Goal: Task Accomplishment & Management: Manage account settings

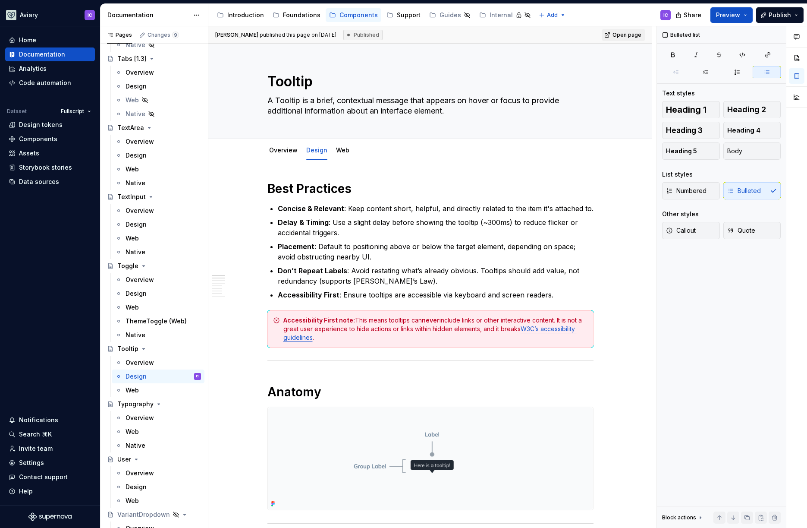
click at [193, 14] on html "Aviary IC Home Documentation Analytics Code automation Dataset Fullscript Desig…" at bounding box center [403, 264] width 807 height 528
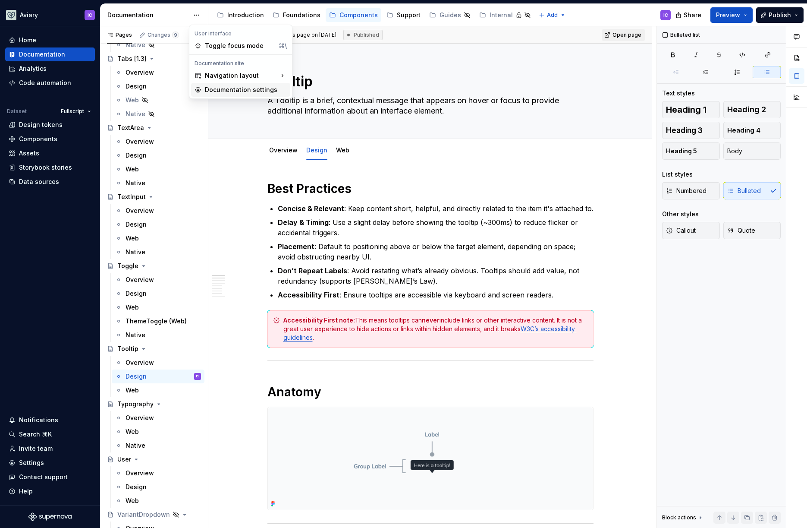
click at [245, 94] on div "Documentation settings" at bounding box center [246, 89] width 82 height 9
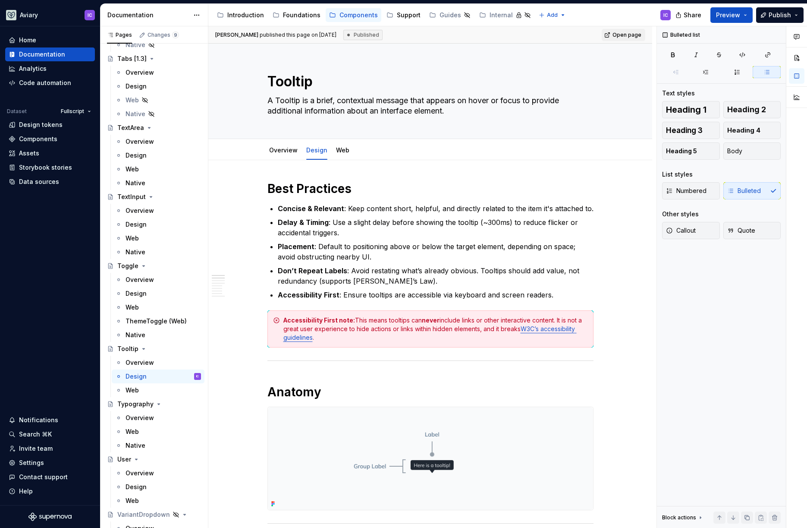
scroll to position [3766, 0]
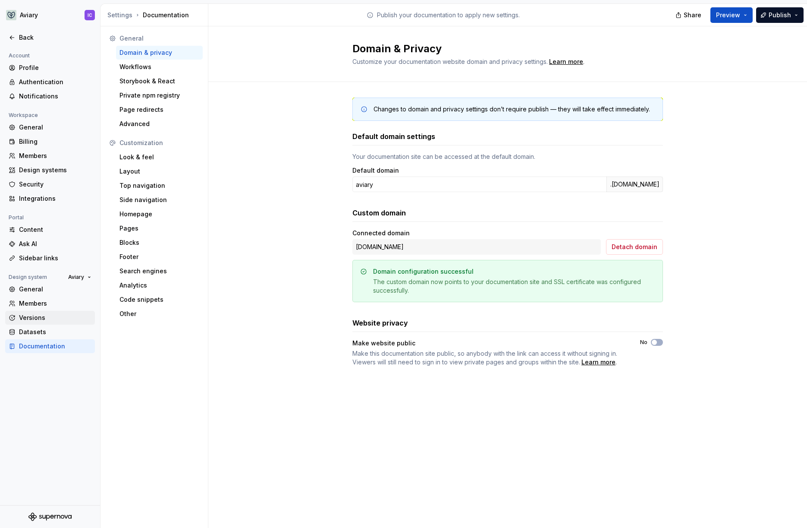
click at [50, 313] on div "Versions" at bounding box center [50, 318] width 90 height 14
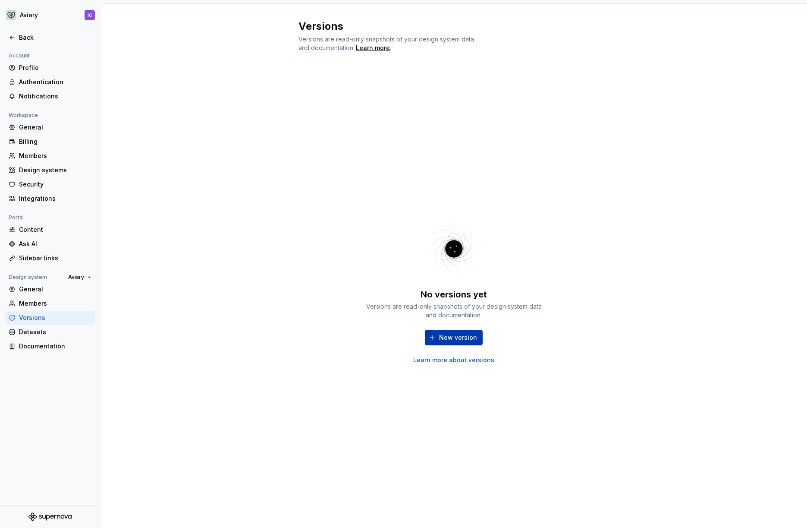
click at [471, 339] on span "New version" at bounding box center [458, 337] width 38 height 9
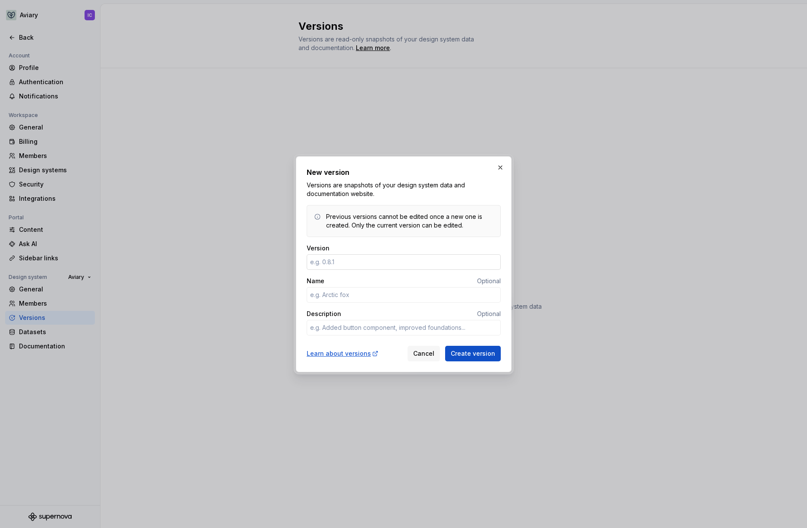
click at [387, 264] on input "Version" at bounding box center [404, 262] width 194 height 16
type textarea "*"
type input "1.0.0"
click at [409, 295] on input "Name" at bounding box center [404, 295] width 194 height 16
click at [349, 326] on textarea "Description" at bounding box center [404, 328] width 194 height 16
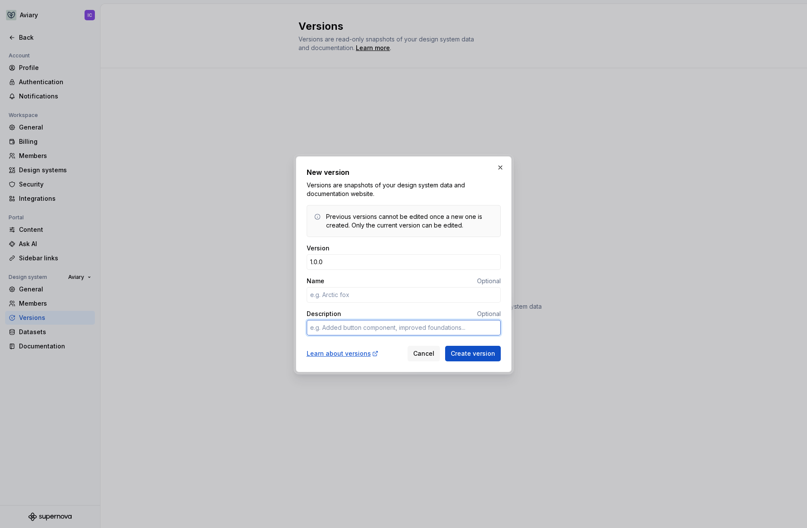
type textarea "*"
type textarea "T"
type textarea "*"
type textarea "Th"
type textarea "*"
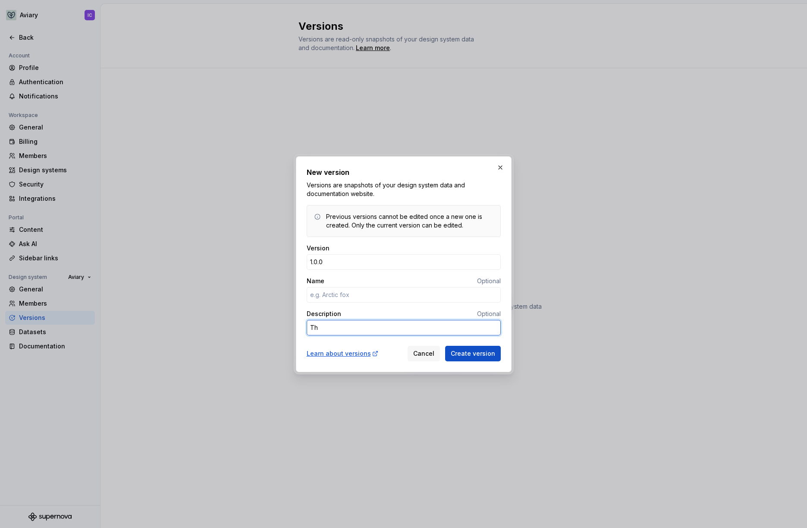
type textarea "The"
type textarea "*"
type textarea "The"
type textarea "*"
type textarea "The f"
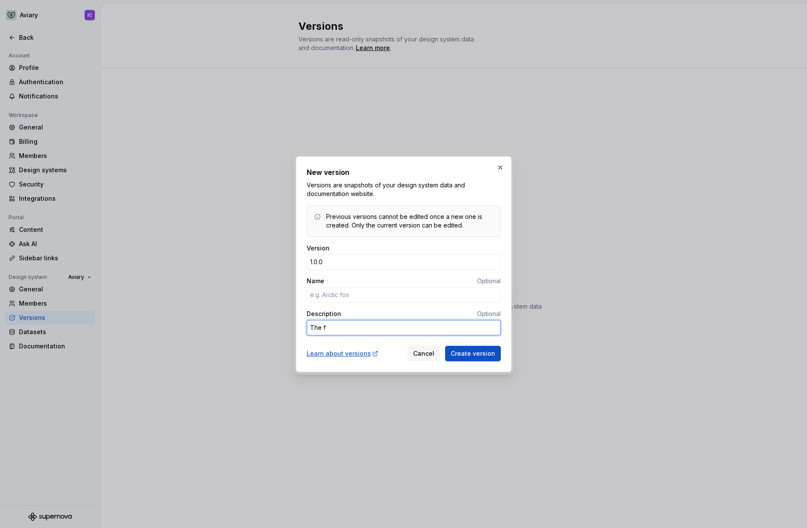
type textarea "*"
type textarea "The fir"
type textarea "*"
type textarea "The firs"
type textarea "*"
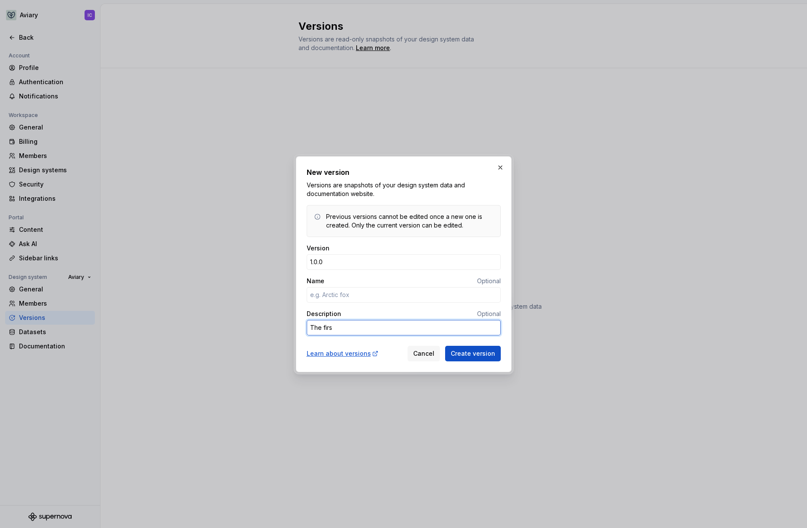
type textarea "The first"
type textarea "*"
type textarea "The first"
type textarea "*"
type textarea "The first la"
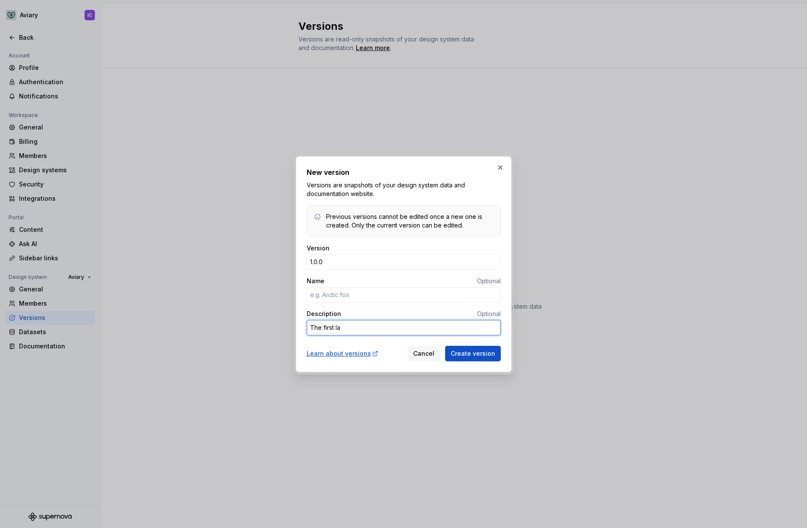
type textarea "*"
type textarea "The first [PERSON_NAME]"
type textarea "*"
type textarea "The first laun"
type textarea "*"
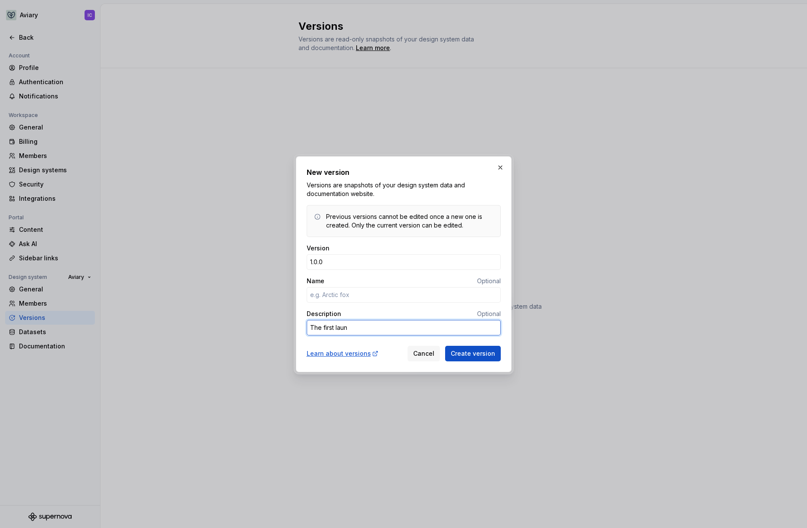
type textarea "The first launc"
type textarea "*"
type textarea "The first launch"
type textarea "*"
type textarea "The first launch"
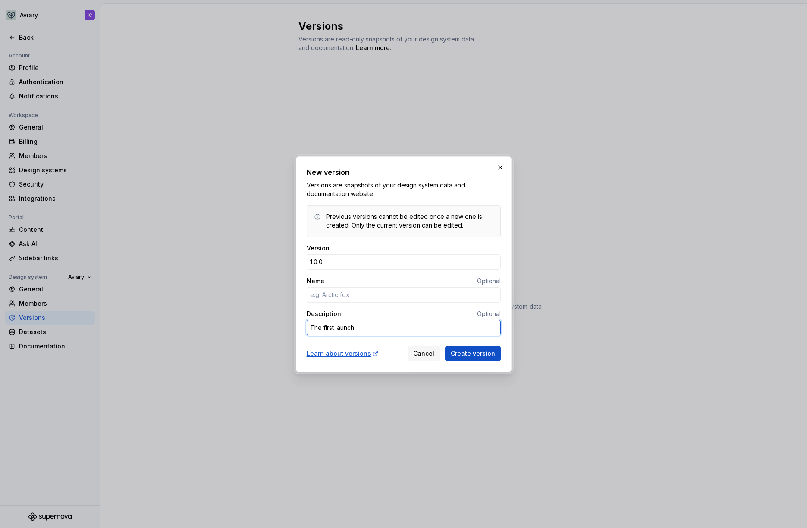
type textarea "*"
type textarea "The first launch o"
type textarea "*"
type textarea "The first launch of"
type textarea "*"
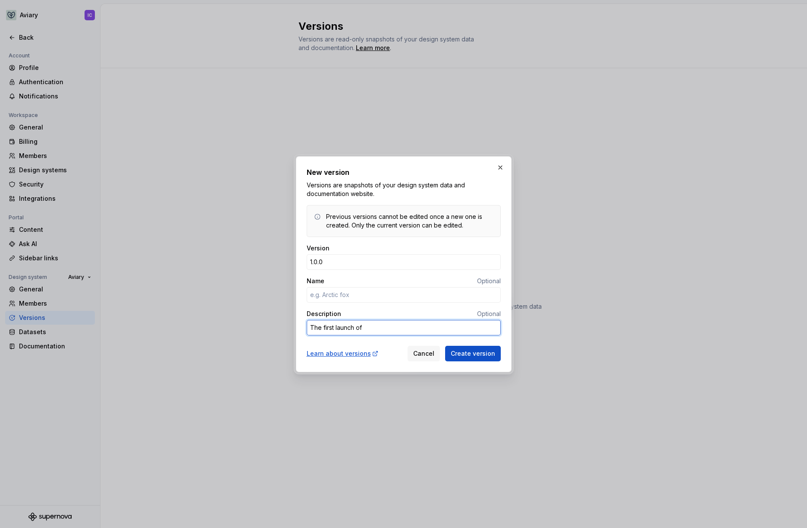
type textarea "The first launch of"
type textarea "*"
type textarea "The first launch of o"
type textarea "*"
type textarea "The first launch of ou"
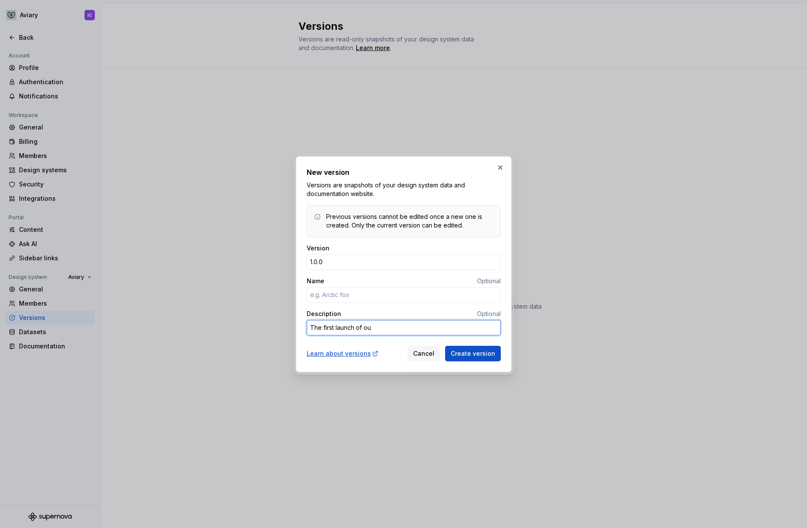
type textarea "*"
type textarea "The first launch of our"
type textarea "*"
type textarea "The first launch of our"
type textarea "*"
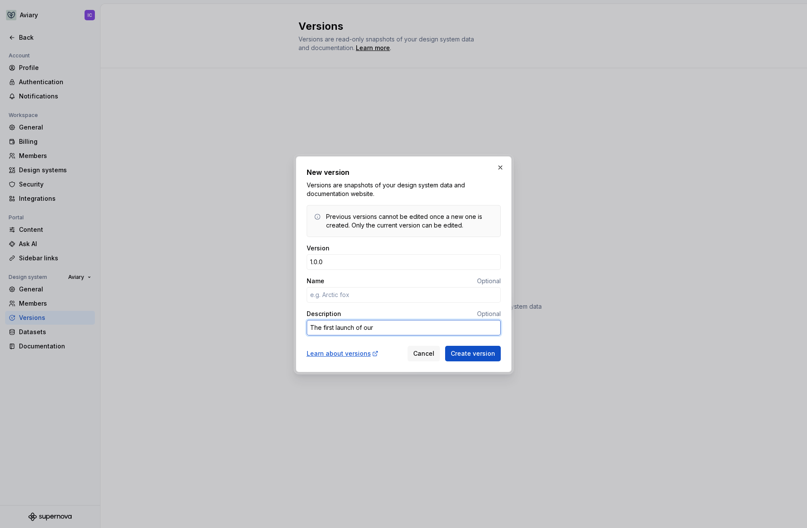
type textarea "The first launch of our m"
type textarea "*"
type textarea "The first launch of our mu"
type textarea "*"
type textarea "The first launch of our mul"
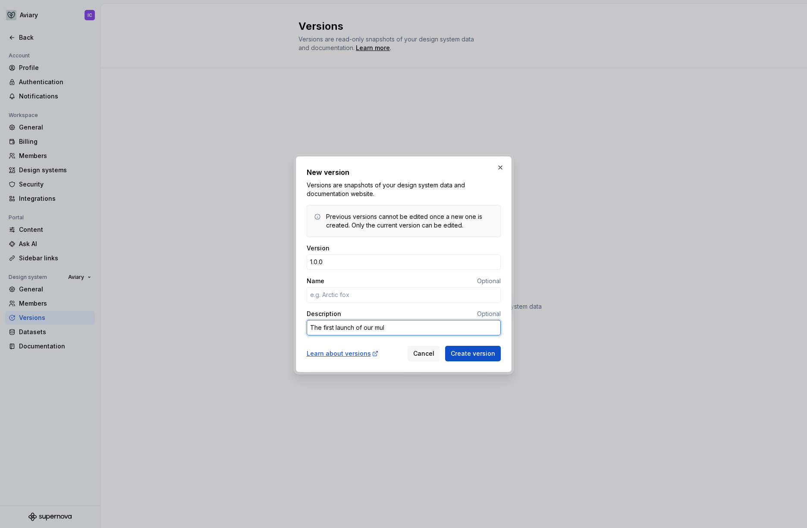
type textarea "*"
type textarea "The first launch of our mult"
type textarea "*"
type textarea "The first launch of our multi"
type textarea "*"
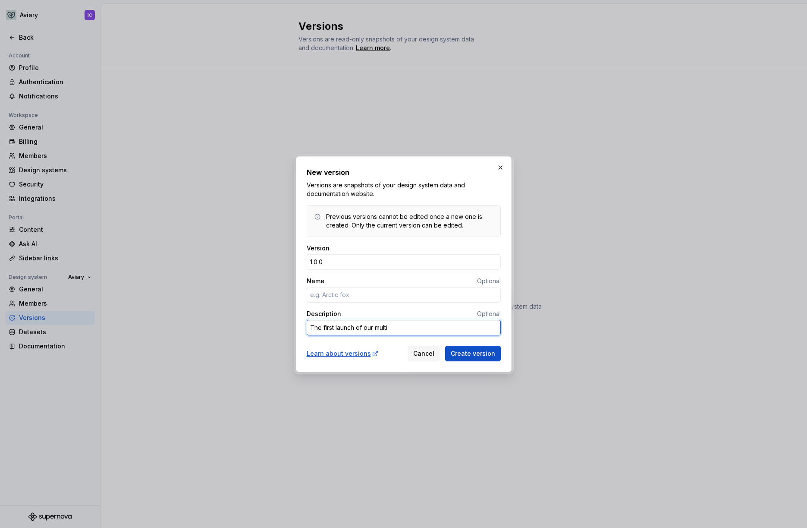
type textarea "The first launch of our multip"
type textarea "*"
type textarea "The first launch of our multipl"
type textarea "*"
type textarea "The first launch of our multipla"
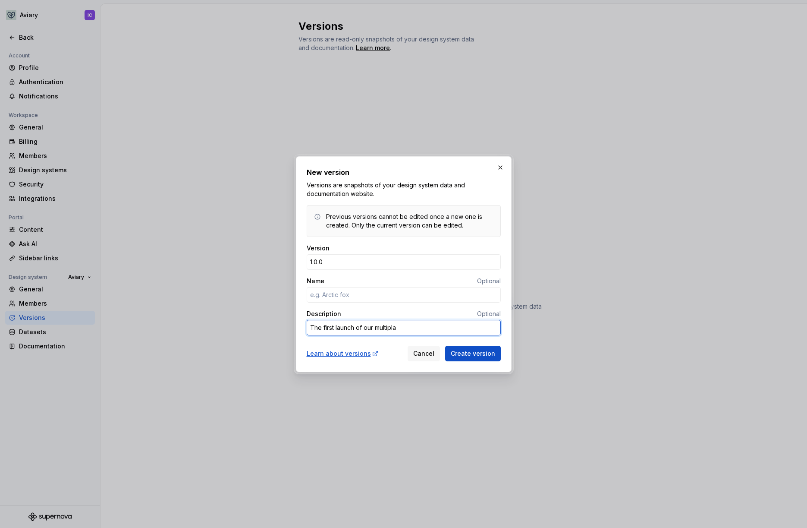
type textarea "*"
type textarea "The first launch of our multiplat"
type textarea "*"
type textarea "The first launch of our multiplatf"
type textarea "*"
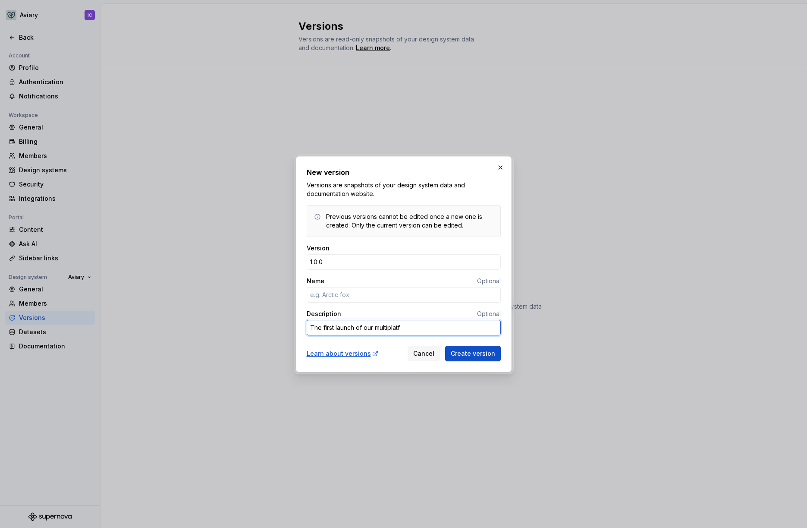
type textarea "The first launch of our multiplatfo"
type textarea "*"
type textarea "The first launch of our multiplatfor"
type textarea "*"
type textarea "The first launch of our multiplatform"
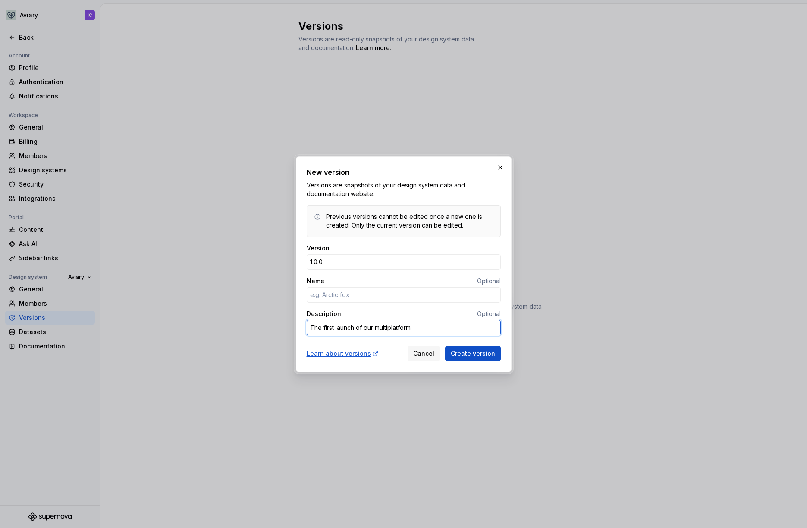
type textarea "*"
type textarea "The first launch of our multiplatform,"
type textarea "*"
type textarea "The first launch of our multiplatform,"
type textarea "*"
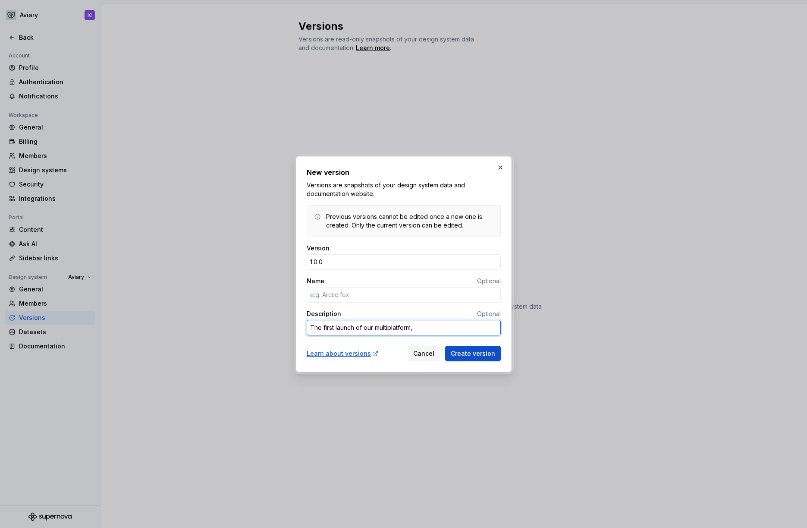
type textarea "The first launch of our multiplatform, v"
type textarea "*"
type textarea "The first launch of our multiplatform, ve"
type textarea "*"
type textarea "The first launch of our multiplatform, ver"
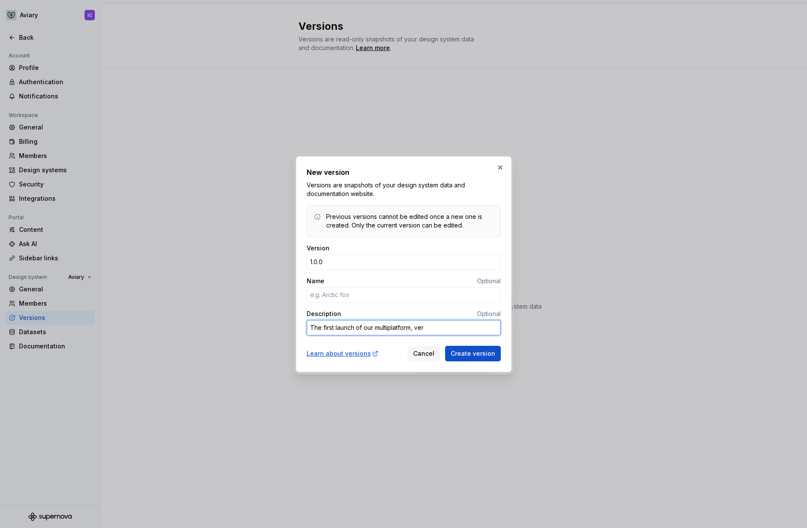
type textarea "*"
type textarea "The first launch of our multiplatform, vers"
type textarea "*"
type textarea "The first launch of our multiplatform, versi"
type textarea "*"
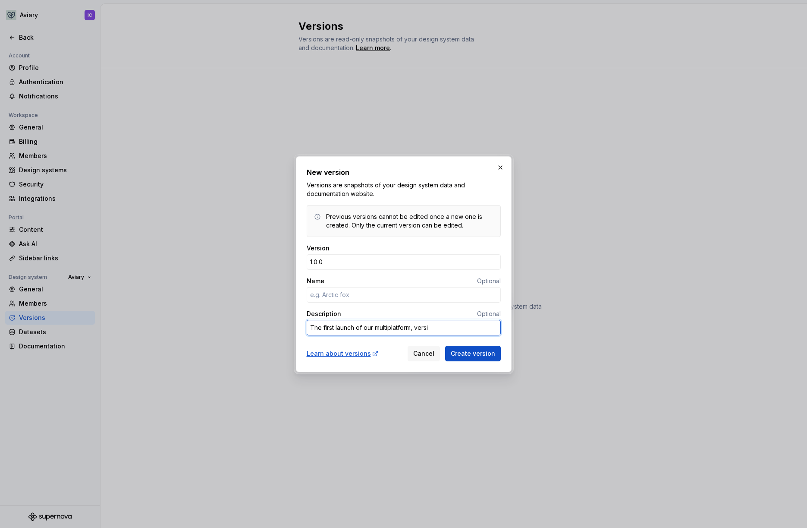
type textarea "The first launch of our multiplatform, versio"
type textarea "*"
type textarea "The first launch of our multiplatform, version"
type textarea "*"
type textarea "The first launch of our multiplatform, versione"
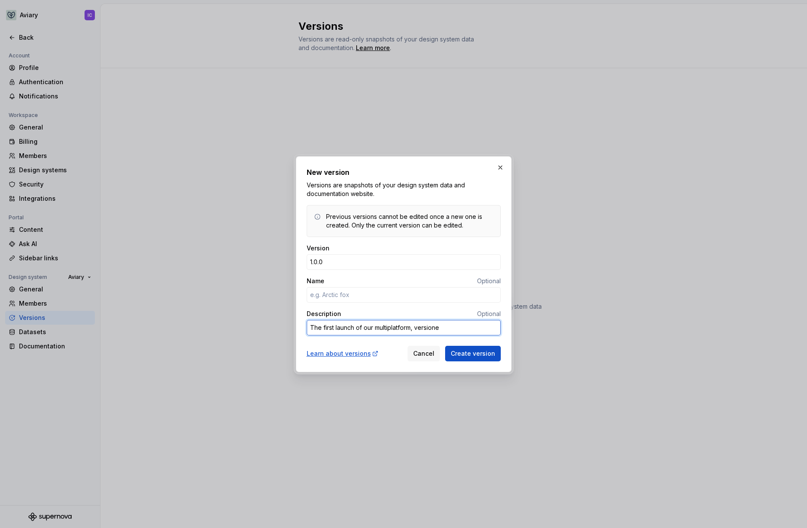
type textarea "*"
type textarea "The first launch of our multiplatform, versioned"
type textarea "*"
type textarea "The first launch of our multiplatform, versioned"
type textarea "*"
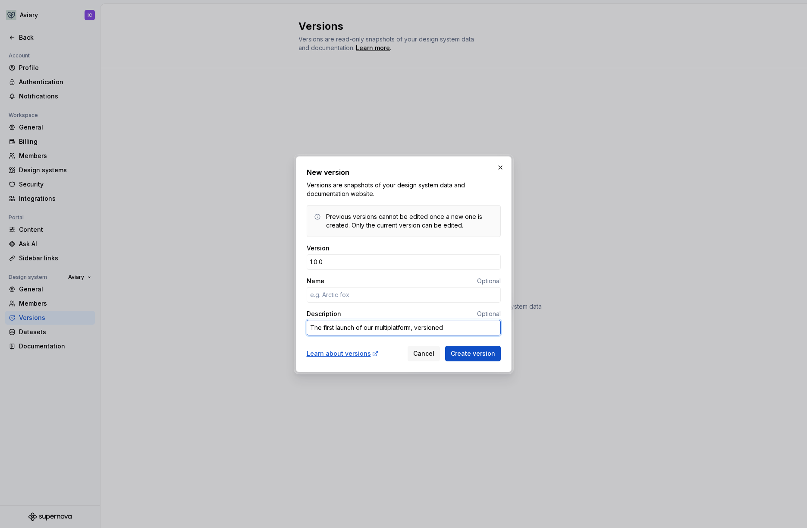
type textarea "The first launch of our multiplatform, versioned d"
type textarea "*"
type textarea "The first launch of our multiplatform, versioned de"
type textarea "*"
type textarea "The first launch of our multiplatform, versioned des"
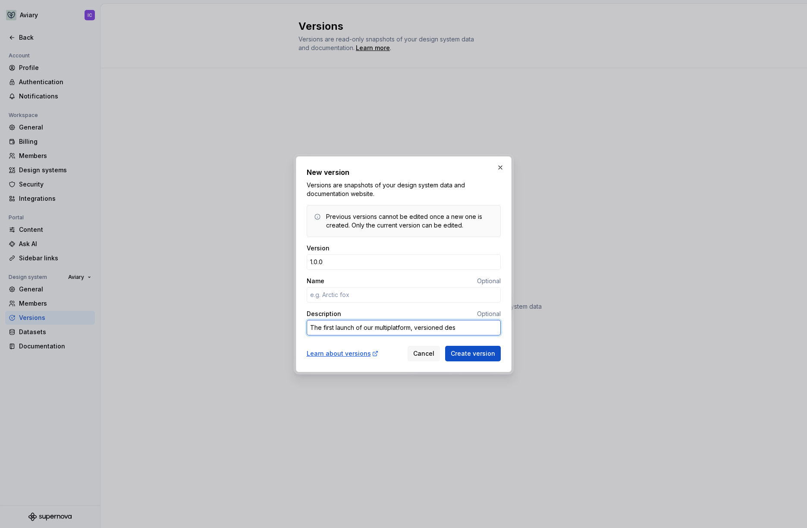
type textarea "*"
type textarea "The first launch of our multiplatform, versioned desi"
type textarea "*"
type textarea "The first launch of our multiplatform, versioned desig"
type textarea "*"
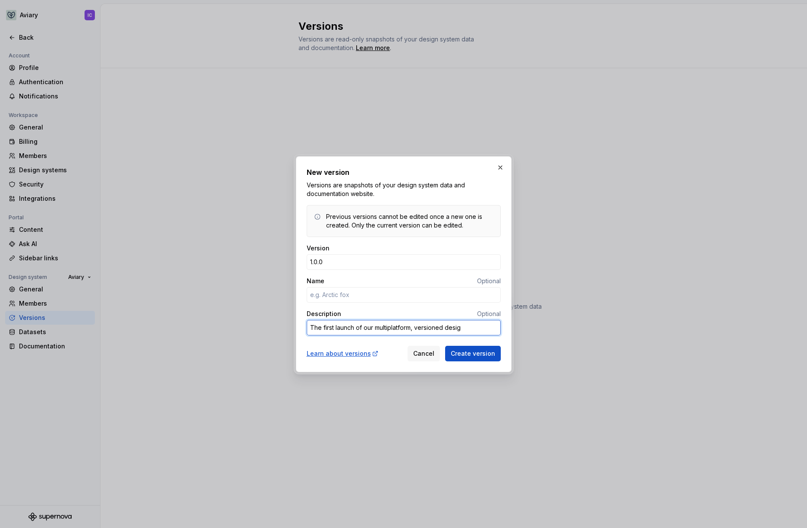
type textarea "The first launch of our multiplatform, versioned design"
type textarea "*"
type textarea "The first launch of our multiplatform, versioned design"
type textarea "*"
type textarea "The first launch of our multiplatform, versioned design s"
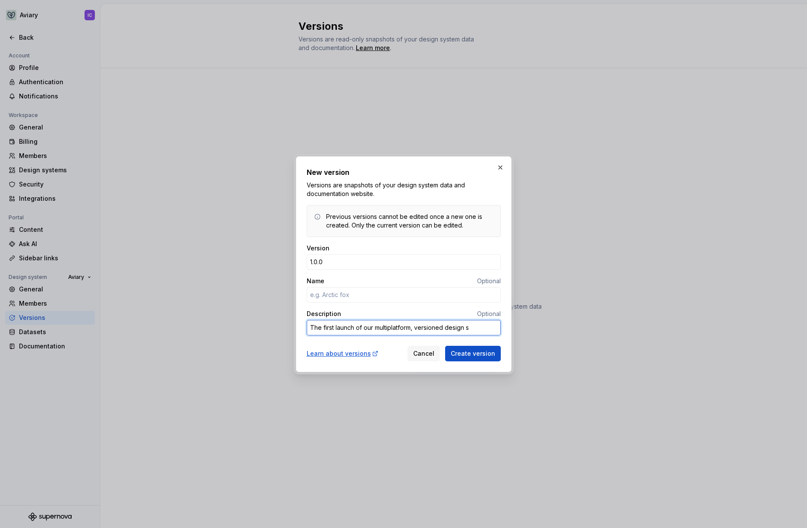
type textarea "*"
type textarea "The first launch of our multiplatform, versioned design sy"
type textarea "*"
type textarea "The first launch of our multiplatform, versioned design sys"
type textarea "*"
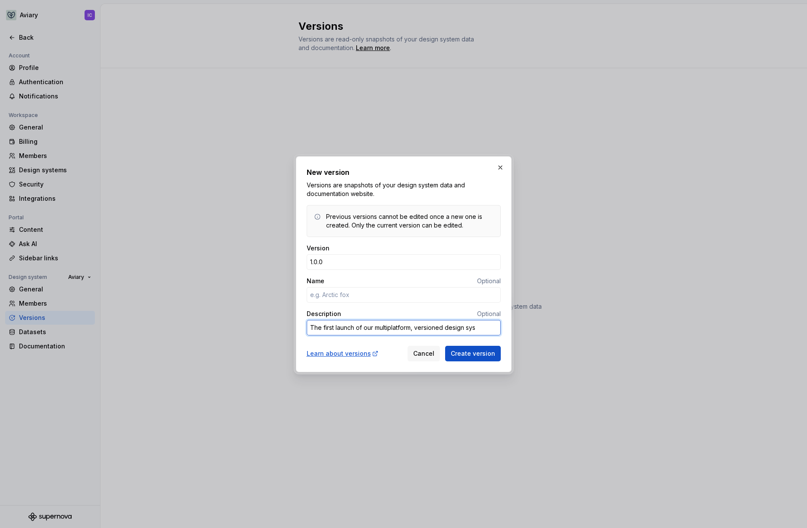
type textarea "The first launch of our multiplatform, versioned design syst"
type textarea "*"
type textarea "The first launch of our multiplatform, versioned design syste"
type textarea "*"
type textarea "The first launch of our multiplatform, versioned design system"
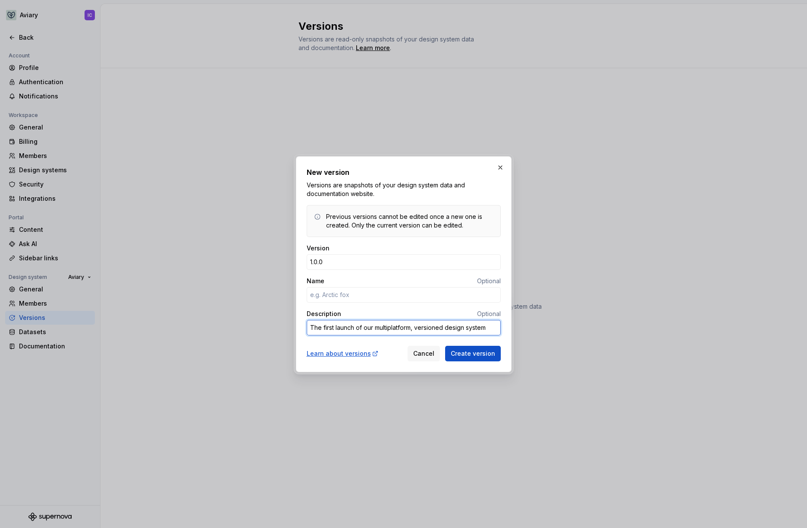
type textarea "*"
type textarea "The first launch of our multiplatform, versioned design system!"
click at [390, 328] on textarea "The first launch of our multiplatform, versioned design system!" at bounding box center [404, 328] width 194 height 16
type textarea "*"
type textarea "The first launch of our multi-platform, versioned design system!"
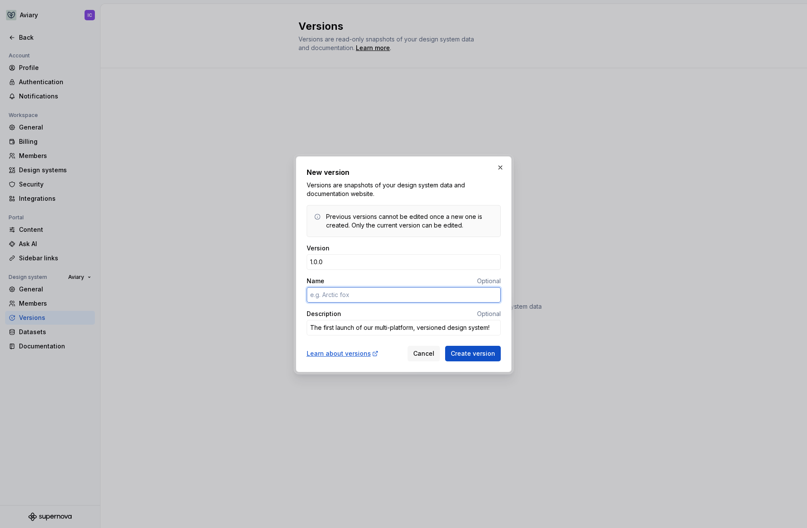
click at [377, 296] on input "Name" at bounding box center [404, 295] width 194 height 16
type textarea "*"
type input "Pigeon"
click at [459, 351] on span "Create version" at bounding box center [473, 353] width 44 height 9
type textarea "*"
